Goal: Task Accomplishment & Management: Complete application form

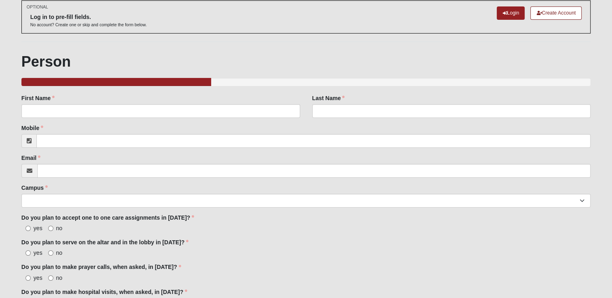
scroll to position [38, 0]
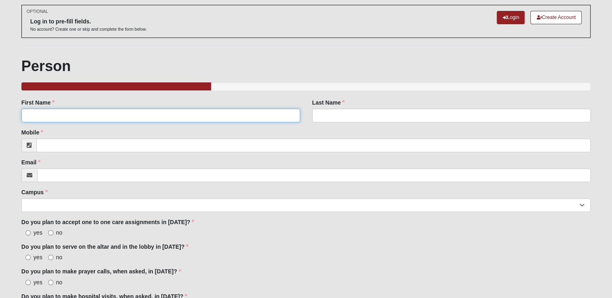
click at [42, 112] on input "First Name" at bounding box center [160, 116] width 279 height 14
type input "Angie"
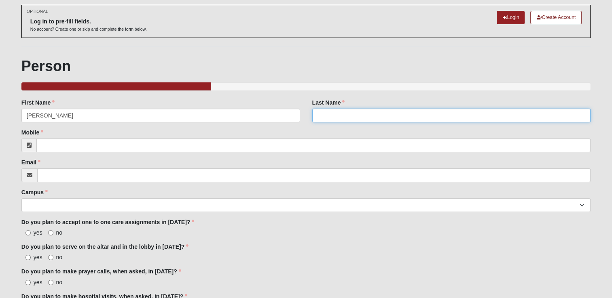
type input "Cotton"
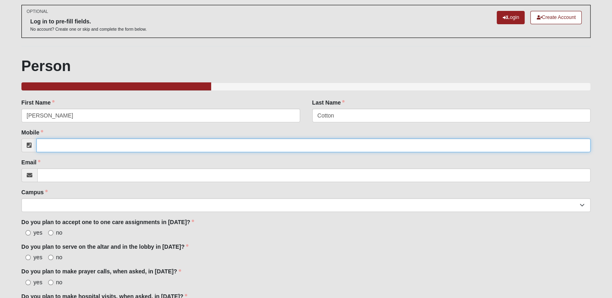
type input "6362197642"
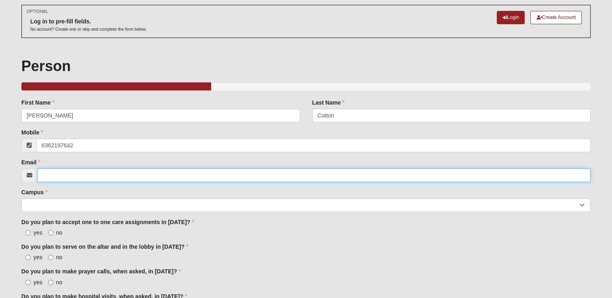
type input "[PERSON_NAME][EMAIL_ADDRESS][DOMAIN_NAME]"
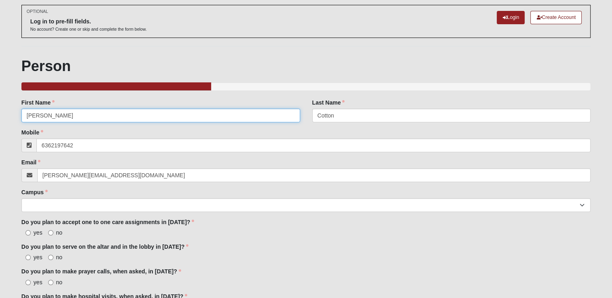
type input "[PHONE_NUMBER]"
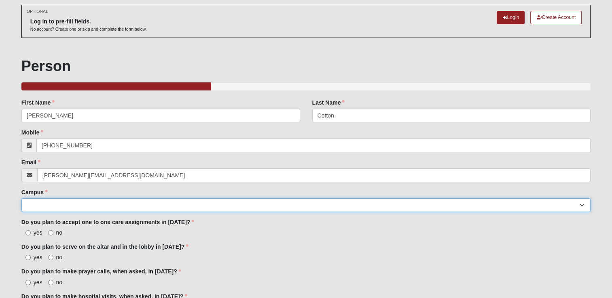
click at [582, 206] on select "Arlington Baymeadows Eleven22 Online Fleming Island Jesup Mandarin North Jax Or…" at bounding box center [305, 205] width 569 height 14
select select "19"
click at [21, 198] on select "Arlington Baymeadows Eleven22 Online Fleming Island Jesup Mandarin North Jax Or…" at bounding box center [305, 205] width 569 height 14
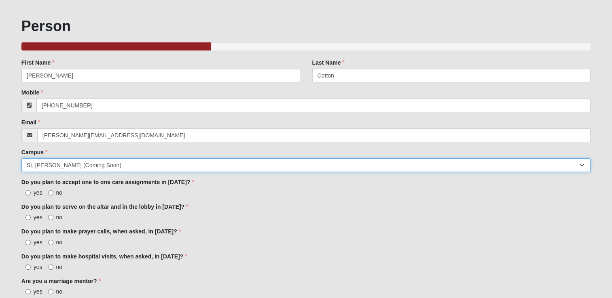
scroll to position [77, 0]
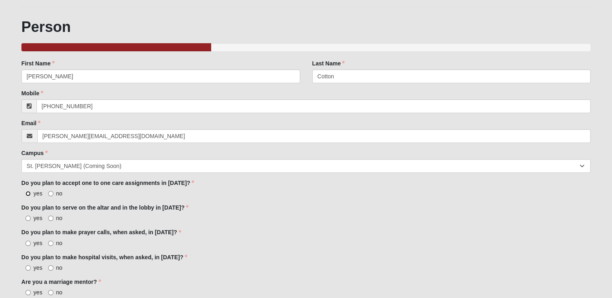
click at [27, 193] on input "yes" at bounding box center [27, 193] width 5 height 5
radio input "true"
click at [27, 217] on input "yes" at bounding box center [27, 218] width 5 height 5
radio input "true"
click at [26, 243] on input "yes" at bounding box center [27, 243] width 5 height 5
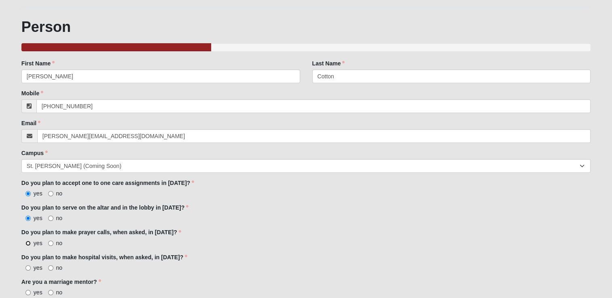
radio input "true"
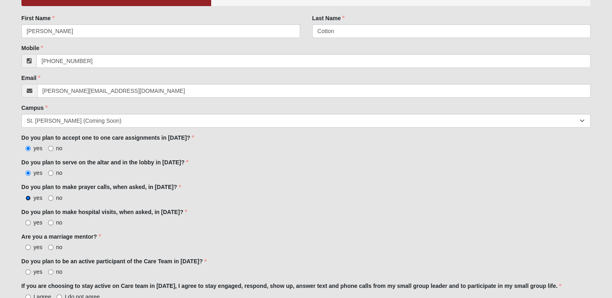
scroll to position [125, 0]
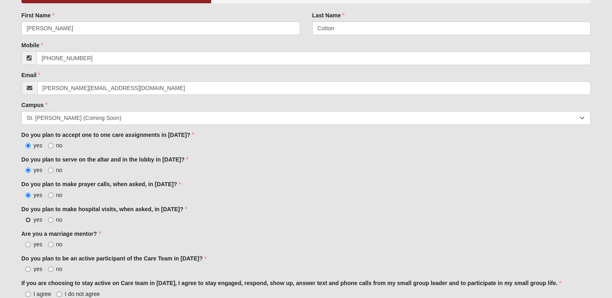
click at [27, 219] on input "yes" at bounding box center [27, 219] width 5 height 5
radio input "true"
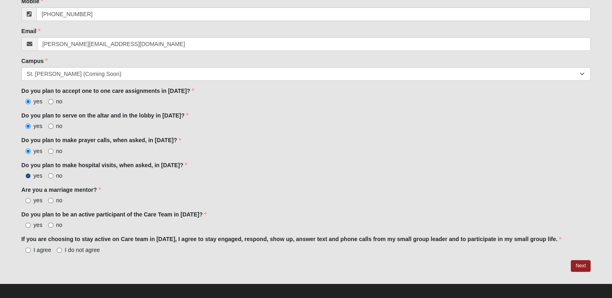
scroll to position [170, 0]
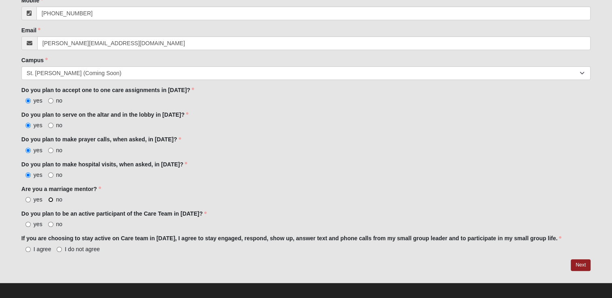
click at [49, 197] on input "no" at bounding box center [50, 199] width 5 height 5
radio input "true"
click at [26, 224] on input "yes" at bounding box center [27, 224] width 5 height 5
radio input "true"
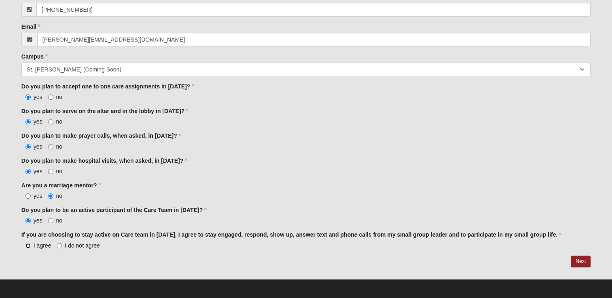
click at [27, 243] on input "I agree" at bounding box center [27, 245] width 5 height 5
radio input "true"
click at [579, 259] on link "Next" at bounding box center [580, 262] width 20 height 12
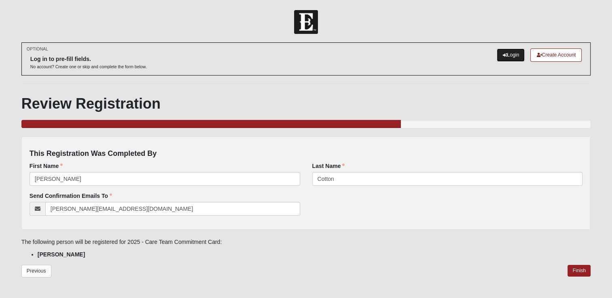
click at [509, 54] on link "Login" at bounding box center [510, 55] width 28 height 13
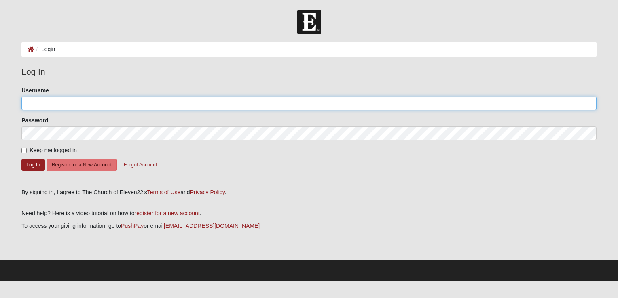
click at [43, 106] on input "Username" at bounding box center [308, 104] width 575 height 14
type input "[PERSON_NAME][EMAIL_ADDRESS][DOMAIN_NAME]"
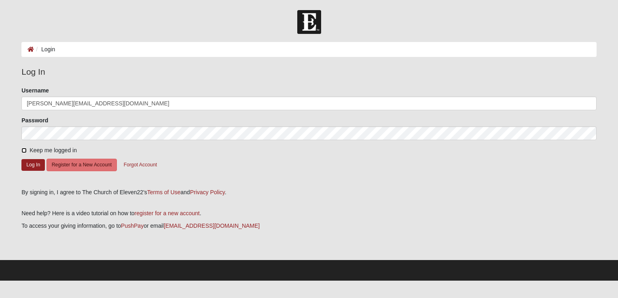
click at [24, 150] on input "Keep me logged in" at bounding box center [23, 150] width 5 height 5
checkbox input "true"
click at [29, 167] on button "Log In" at bounding box center [32, 165] width 23 height 12
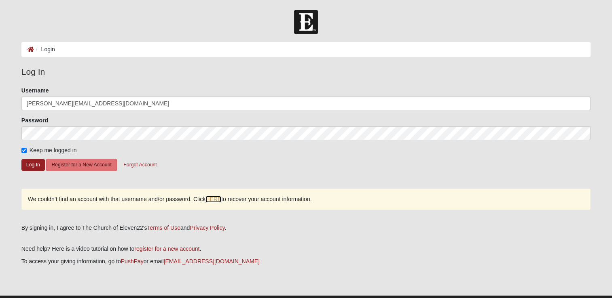
click at [220, 197] on link "HERE" at bounding box center [213, 199] width 16 height 7
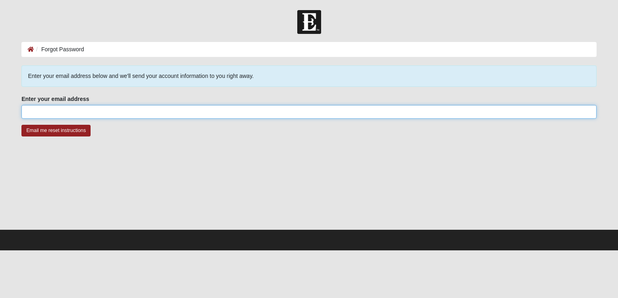
click at [57, 116] on input "Enter your email address" at bounding box center [308, 112] width 575 height 14
type input "[PERSON_NAME][EMAIL_ADDRESS][DOMAIN_NAME]"
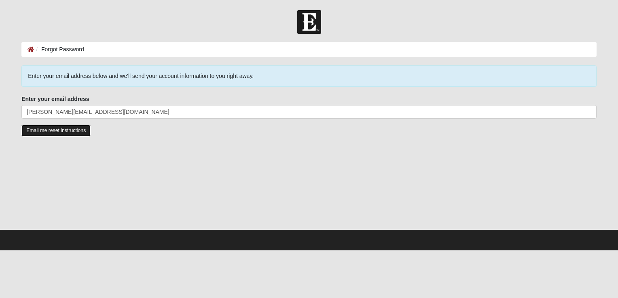
click at [58, 131] on input "Email me reset instructions" at bounding box center [55, 131] width 69 height 12
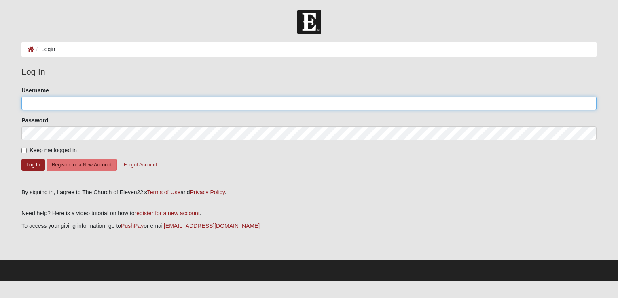
click at [40, 102] on input "Username" at bounding box center [308, 104] width 575 height 14
type input "[PERSON_NAME][EMAIL_ADDRESS][DOMAIN_NAME]"
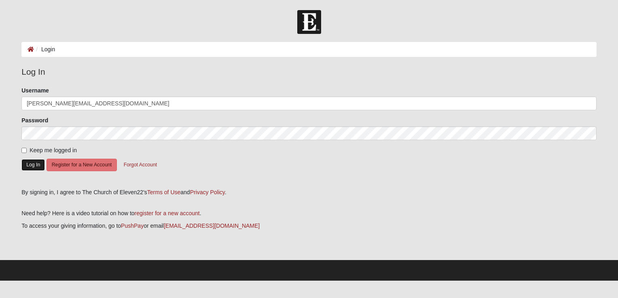
click at [30, 167] on button "Log In" at bounding box center [32, 165] width 23 height 12
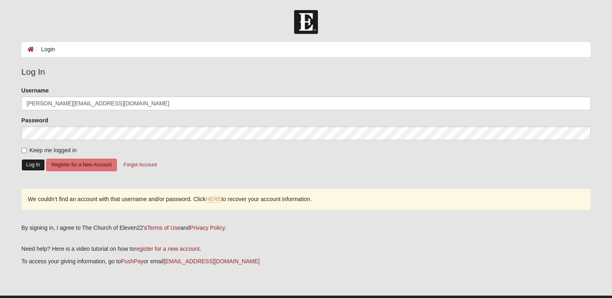
click at [30, 163] on button "Log In" at bounding box center [32, 165] width 23 height 12
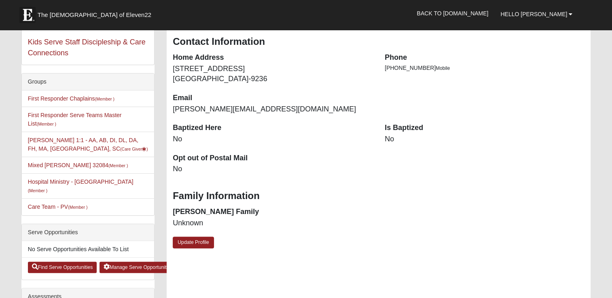
scroll to position [147, 0]
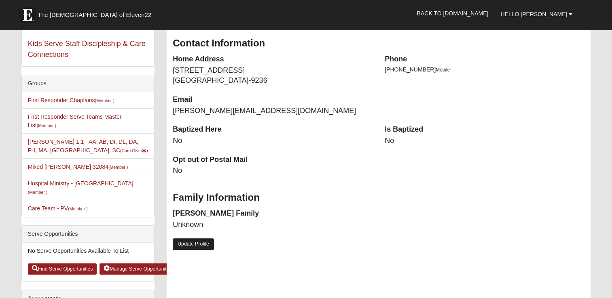
click at [194, 242] on link "Update Profile" at bounding box center [193, 245] width 41 height 12
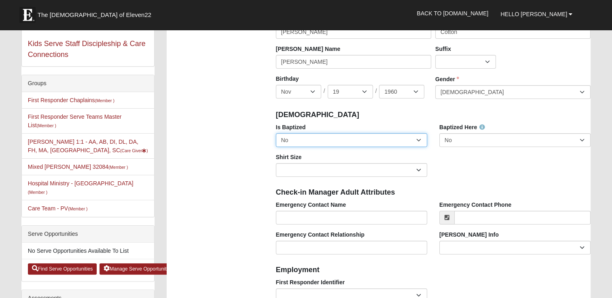
click at [417, 139] on select "No Yes" at bounding box center [351, 140] width 151 height 14
select select "True"
click at [276, 133] on select "No Yes" at bounding box center [351, 140] width 151 height 14
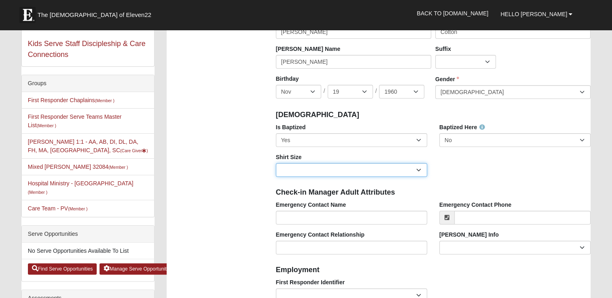
click at [417, 169] on select "Adult Small Adult Medium Adult Large Adult XL Adult XXL Adult 3XL Adult 4XL You…" at bounding box center [351, 170] width 151 height 14
select select "Adult Medium"
click at [276, 163] on select "Adult Small Adult Medium Adult Large Adult XL Adult XXL Adult 3XL Adult 4XL You…" at bounding box center [351, 170] width 151 height 14
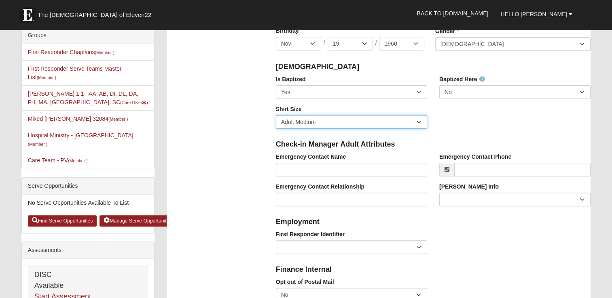
scroll to position [196, 0]
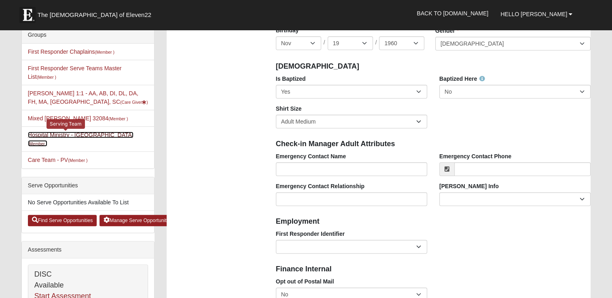
click at [47, 141] on small "(Member )" at bounding box center [37, 143] width 19 height 5
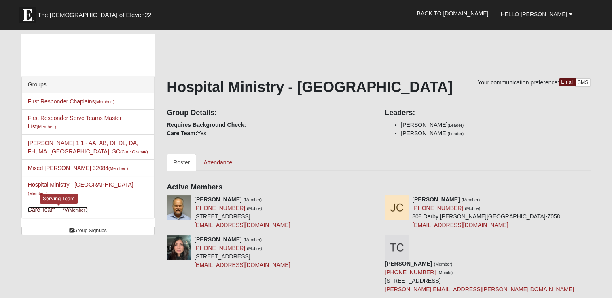
click at [81, 208] on small "(Member )" at bounding box center [77, 210] width 19 height 5
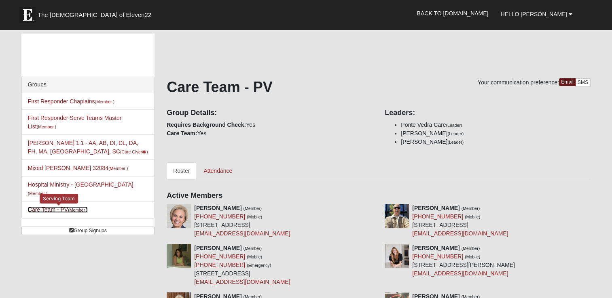
click at [72, 208] on small "(Member )" at bounding box center [77, 210] width 19 height 5
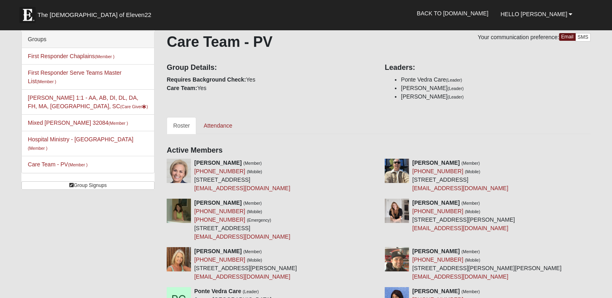
scroll to position [42, 0]
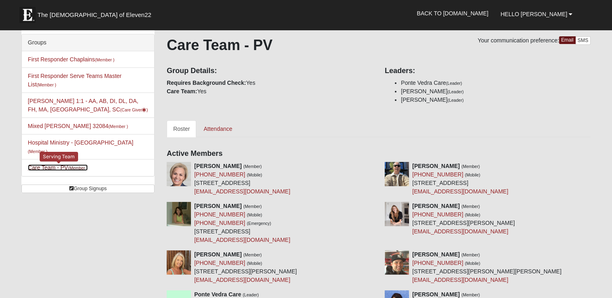
click at [79, 166] on small "(Member )" at bounding box center [77, 168] width 19 height 5
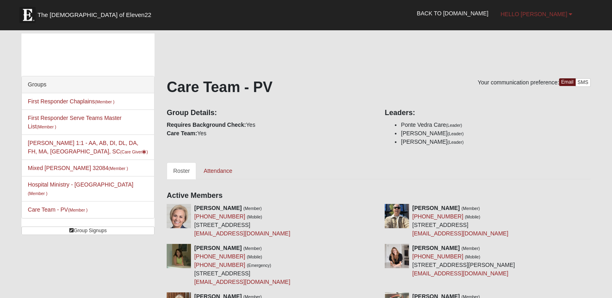
click at [570, 14] on b at bounding box center [570, 14] width 4 height 6
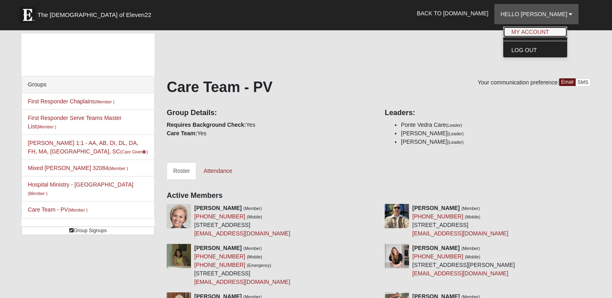
click at [554, 28] on link "My Account" at bounding box center [535, 32] width 64 height 11
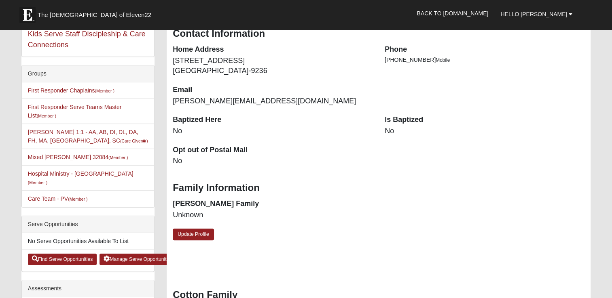
scroll to position [157, 0]
click at [133, 254] on link "Manage Serve Opportunities" at bounding box center [137, 259] width 77 height 11
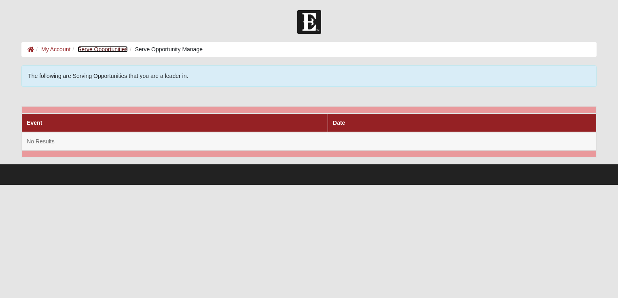
click at [97, 49] on link "Serve Opportunities" at bounding box center [103, 49] width 50 height 6
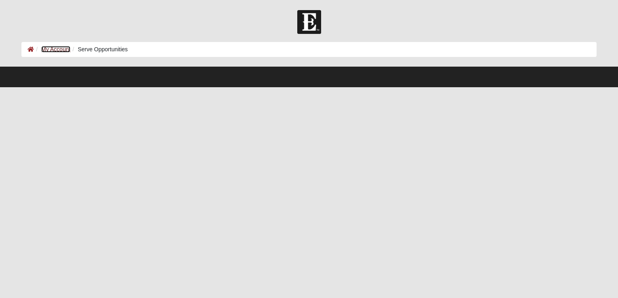
click at [52, 51] on link "My Account" at bounding box center [55, 49] width 29 height 6
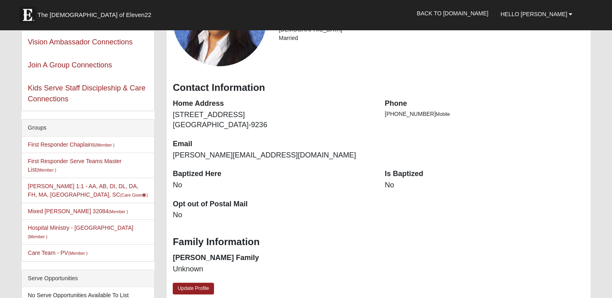
scroll to position [103, 0]
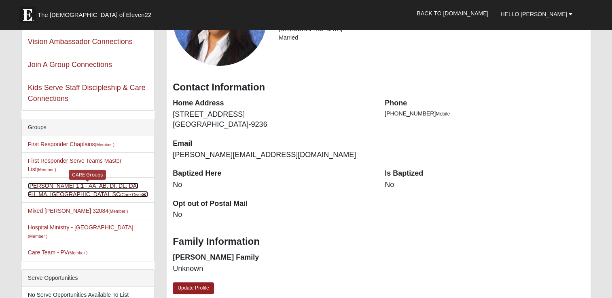
click at [120, 193] on small "(Care Giver )" at bounding box center [134, 194] width 28 height 5
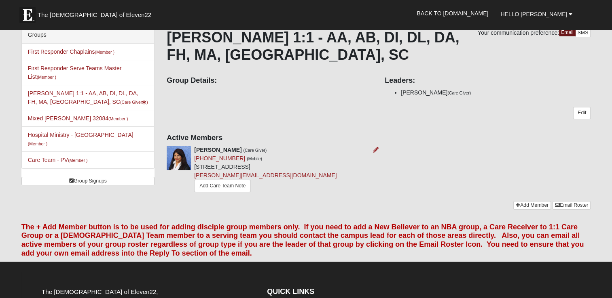
scroll to position [49, 0]
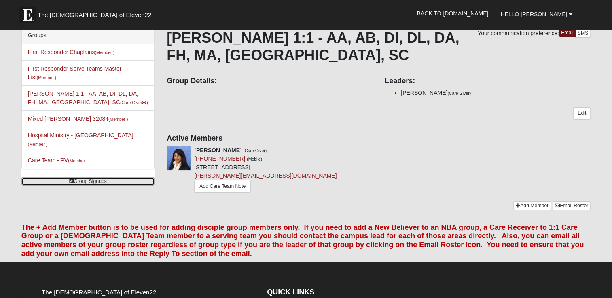
click at [91, 177] on link "Group Signups" at bounding box center [87, 181] width 133 height 8
click at [87, 177] on link "Group Signups" at bounding box center [87, 181] width 133 height 8
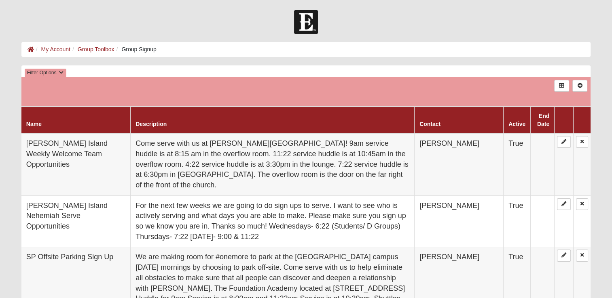
click at [87, 171] on td "[PERSON_NAME] Island Weekly Welcome Team Opportunities" at bounding box center [75, 164] width 109 height 62
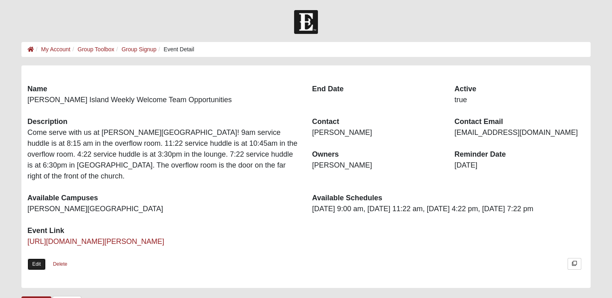
click at [35, 259] on link "Edit" at bounding box center [36, 265] width 18 height 12
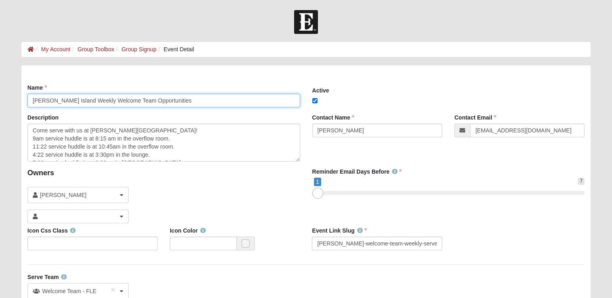
click at [201, 106] on input "Fleming Island Weekly Welcome Team Opportunities" at bounding box center [163, 101] width 272 height 14
type input "F"
type input "St Augustine"
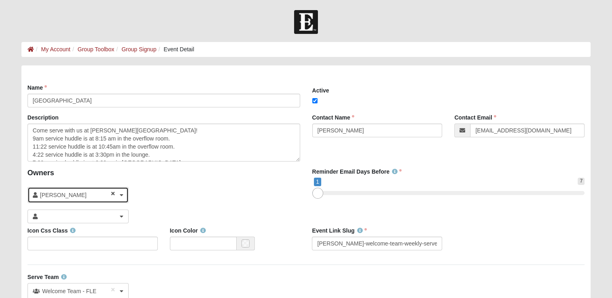
click at [122, 196] on b at bounding box center [122, 195] width 4 height 6
click at [121, 194] on b at bounding box center [122, 195] width 4 height 6
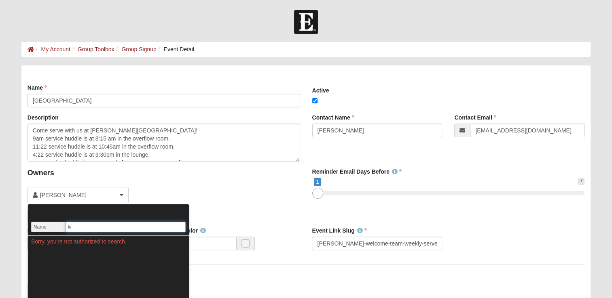
type input "k"
click at [171, 187] on div "Owners Ken Atwood Search Name Address Phone Email Sorry, you're not authorized …" at bounding box center [163, 197] width 285 height 59
click at [213, 274] on div "Serve Team Welcome Team - FLE × Error Select Cancel Show Inactive Show Inactive" at bounding box center [163, 286] width 272 height 26
click at [158, 222] on input "text" at bounding box center [125, 227] width 120 height 11
click at [217, 276] on div "Serve Team Welcome Team - FLE × Error Select Cancel Show Inactive Show Inactive" at bounding box center [163, 286] width 272 height 26
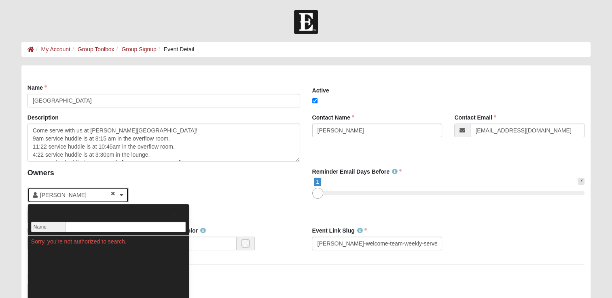
click at [121, 194] on b at bounding box center [122, 195] width 4 height 6
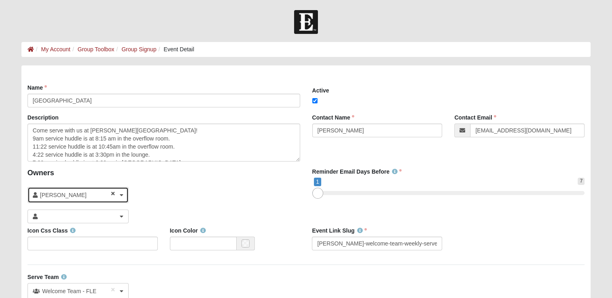
click at [121, 196] on b at bounding box center [122, 195] width 4 height 6
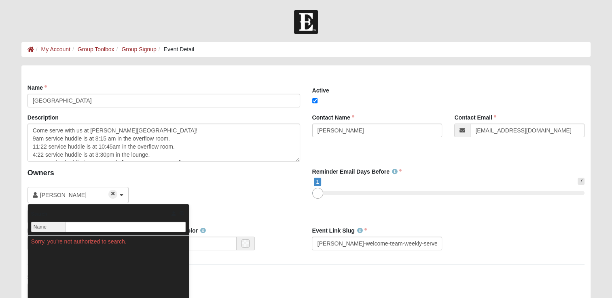
click at [112, 192] on icon "Clear selection" at bounding box center [112, 194] width 3 height 5
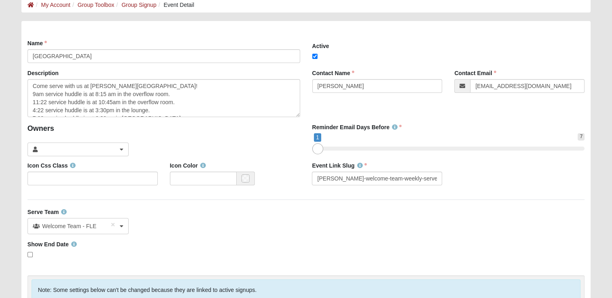
scroll to position [47, 0]
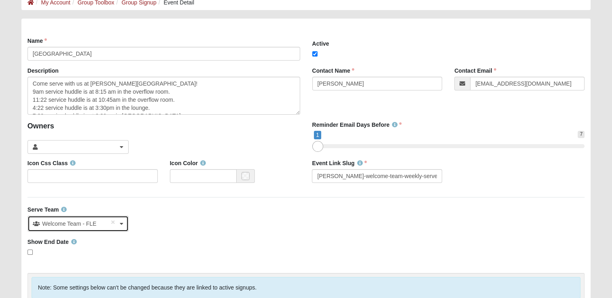
click at [121, 221] on b at bounding box center [122, 224] width 4 height 6
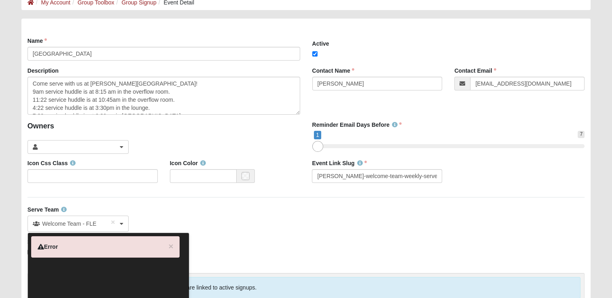
click at [203, 226] on div "Welcome Team - FLE × Error Select Cancel Show Inactive Show Inactive" at bounding box center [163, 224] width 272 height 16
click at [82, 224] on span "Welcome Team - FLE" at bounding box center [74, 224] width 64 height 8
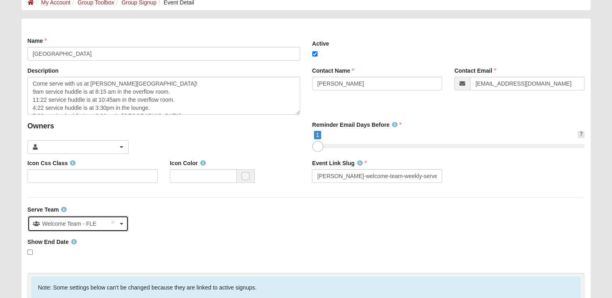
click at [75, 226] on span "Welcome Team - FLE" at bounding box center [74, 224] width 64 height 8
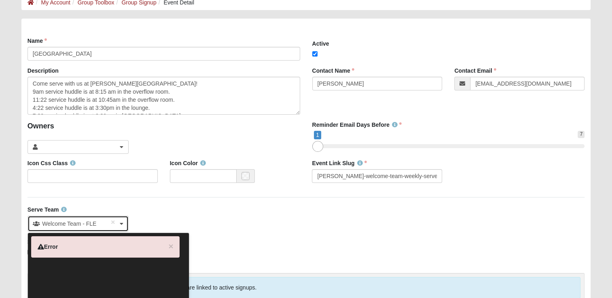
click at [120, 222] on b at bounding box center [122, 224] width 4 height 6
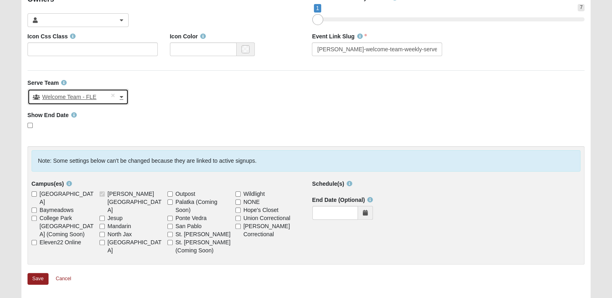
scroll to position [175, 0]
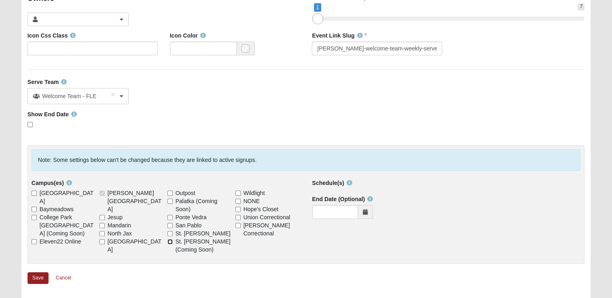
click at [169, 239] on input "St. Augustine (Coming Soon)" at bounding box center [169, 241] width 5 height 5
checkbox input "true"
click at [36, 272] on link "Save" at bounding box center [37, 278] width 21 height 12
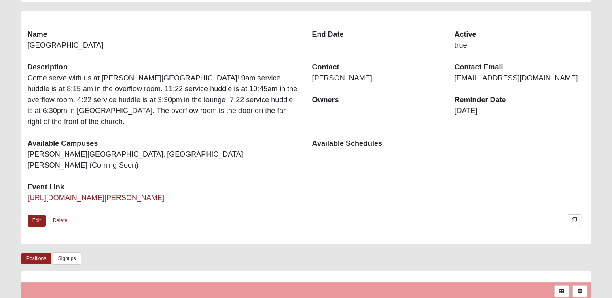
scroll to position [53, 0]
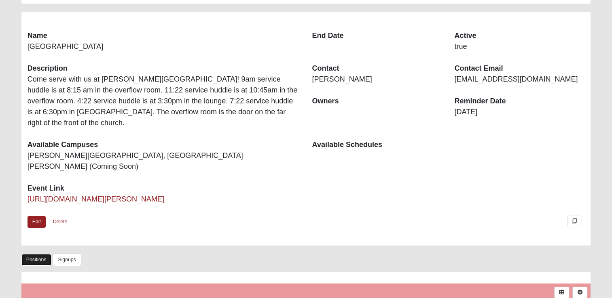
click at [31, 254] on link "Positions" at bounding box center [36, 260] width 30 height 12
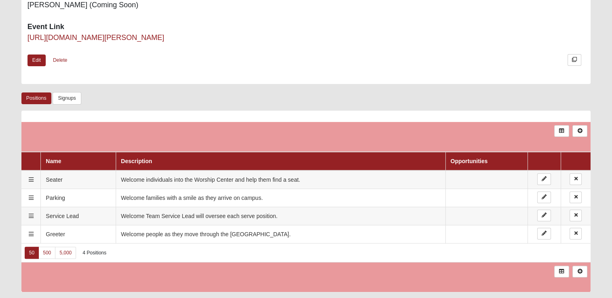
scroll to position [215, 0]
click at [68, 92] on link "Signups" at bounding box center [67, 98] width 28 height 13
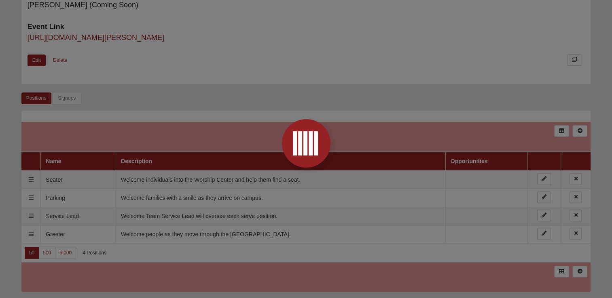
click at [189, 107] on div at bounding box center [306, 149] width 612 height 298
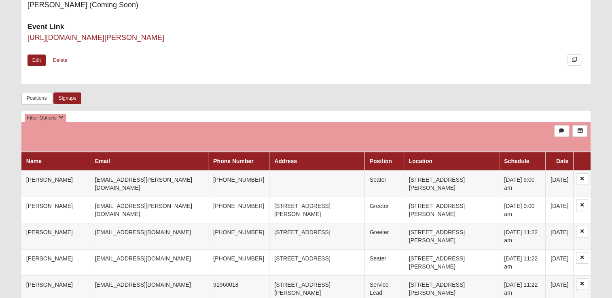
click at [189, 122] on td at bounding box center [305, 137] width 569 height 30
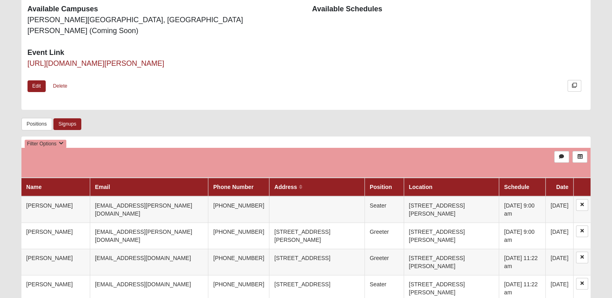
scroll to position [189, 0]
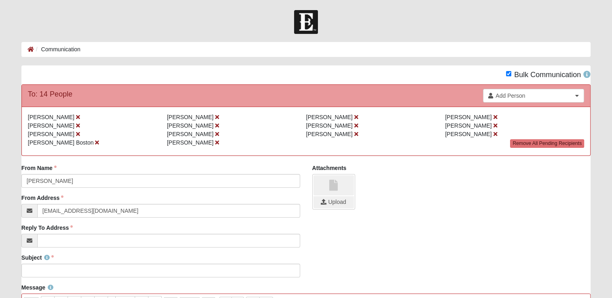
drag, startPoint x: 0, startPoint y: 0, endPoint x: 446, endPoint y: 114, distance: 460.2
click at [446, 114] on span "[PERSON_NAME]" at bounding box center [468, 117] width 46 height 6
